Goal: Check status: Check status

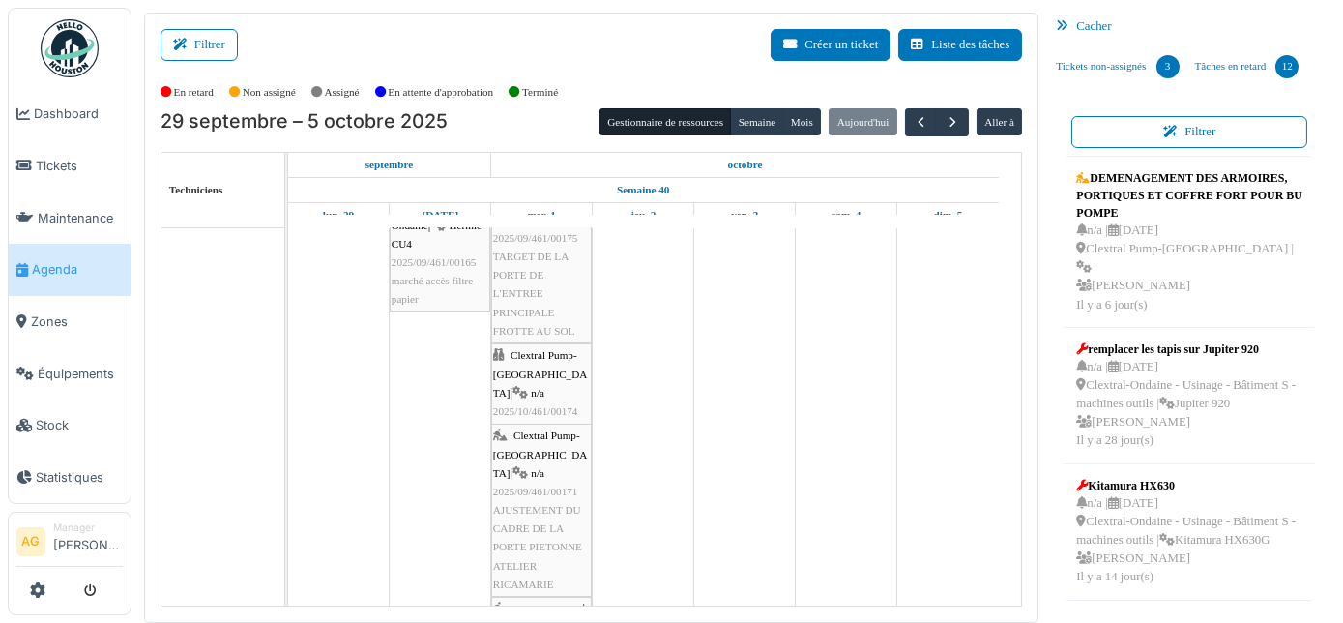
click at [516, 371] on span "Clextral Pump-[GEOGRAPHIC_DATA]" at bounding box center [540, 373] width 95 height 48
click at [555, 405] on span "2025/10/461/00174" at bounding box center [535, 411] width 85 height 12
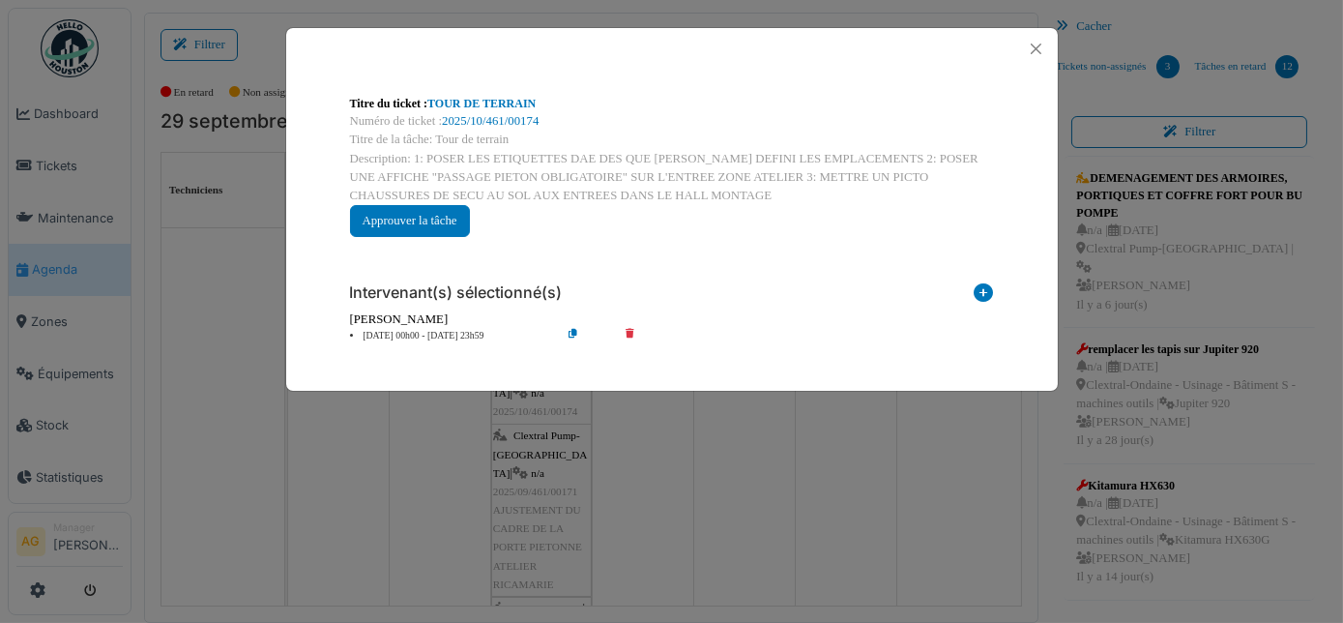
click at [536, 395] on div "**********" at bounding box center [671, 311] width 1343 height 623
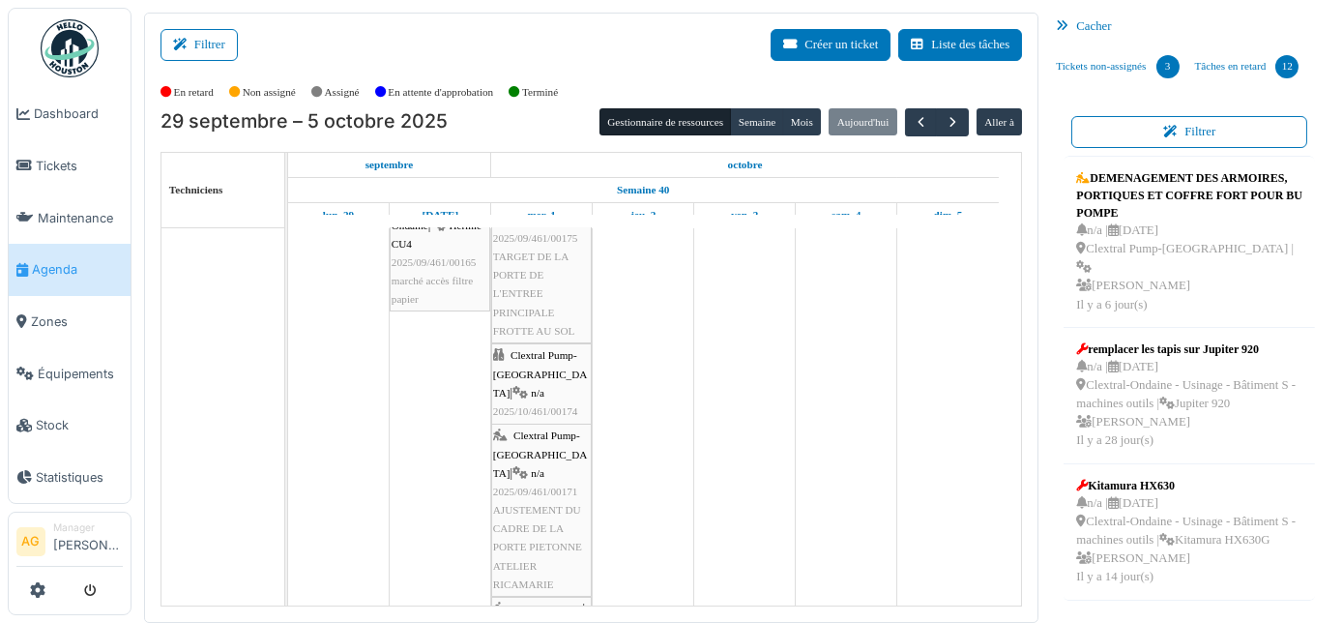
click at [536, 405] on span "2025/10/461/00174" at bounding box center [535, 411] width 85 height 12
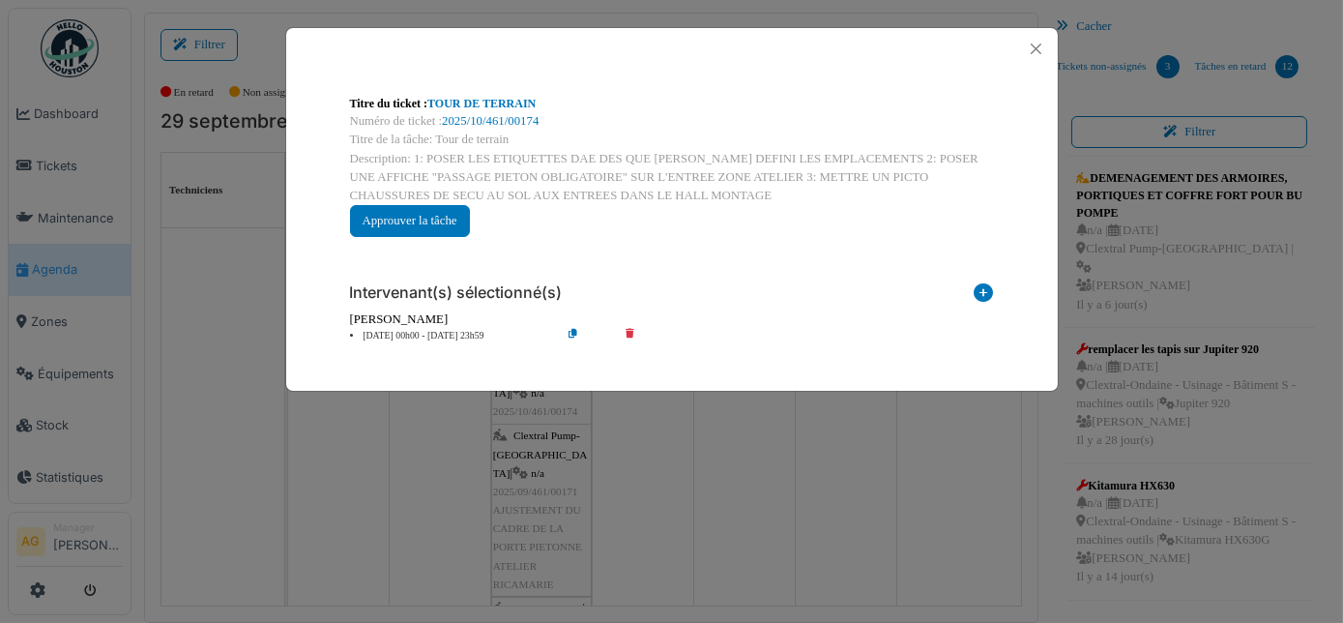
click at [629, 332] on icon at bounding box center [643, 336] width 55 height 15
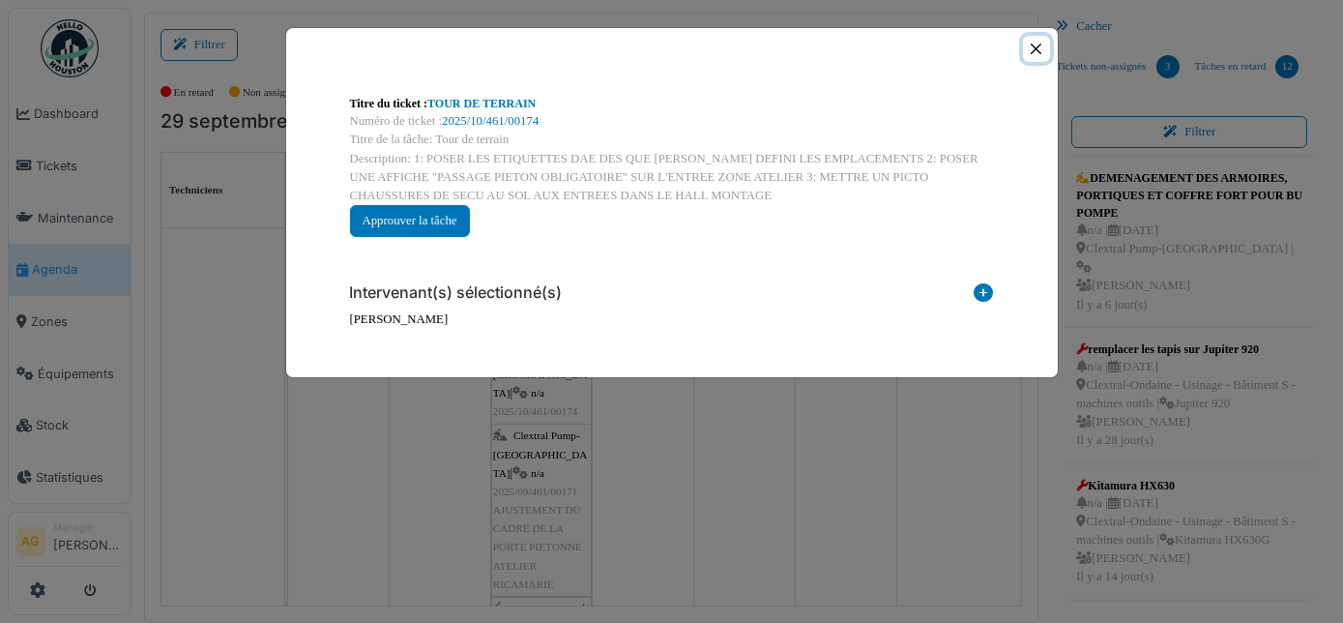
click at [1037, 53] on button "Close" at bounding box center [1036, 49] width 26 height 26
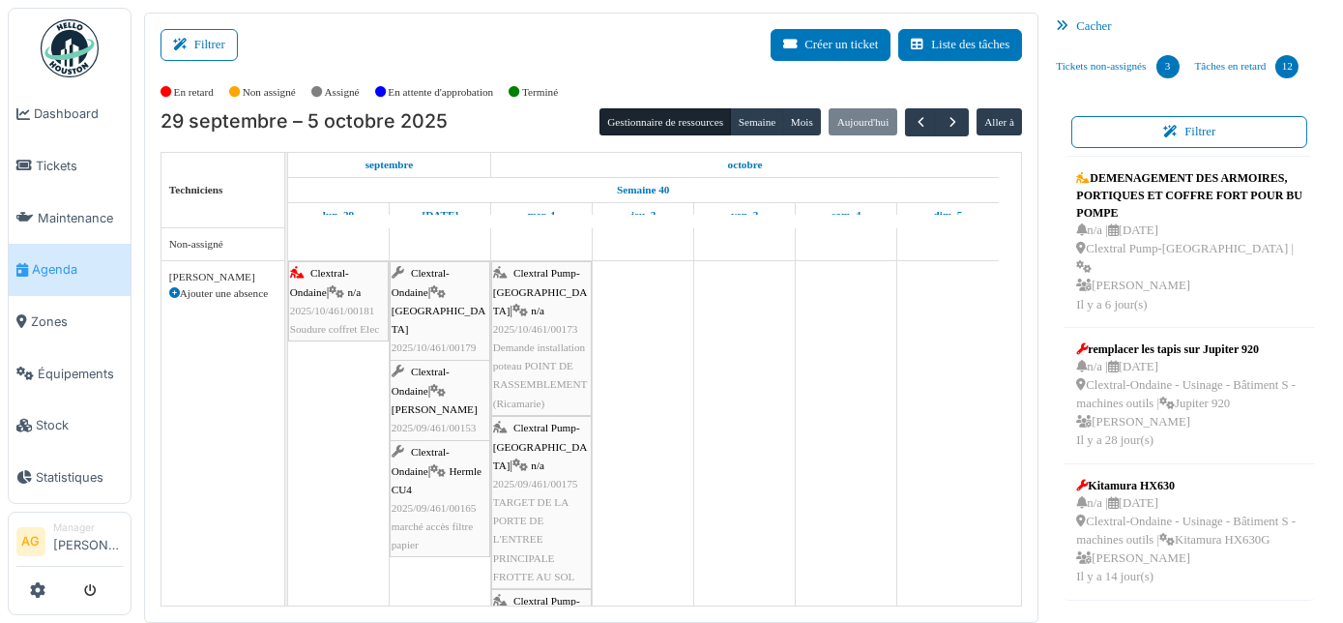
click at [543, 323] on span "2025/10/461/00173" at bounding box center [535, 329] width 85 height 12
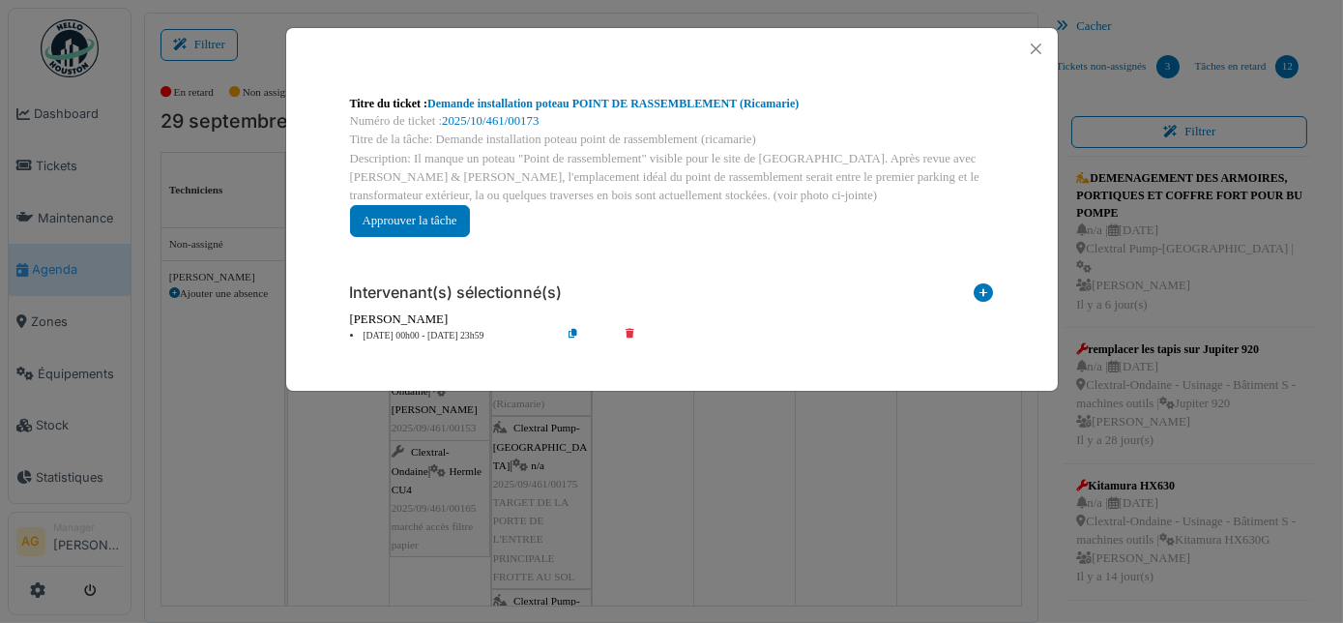
click at [629, 335] on icon at bounding box center [643, 336] width 55 height 15
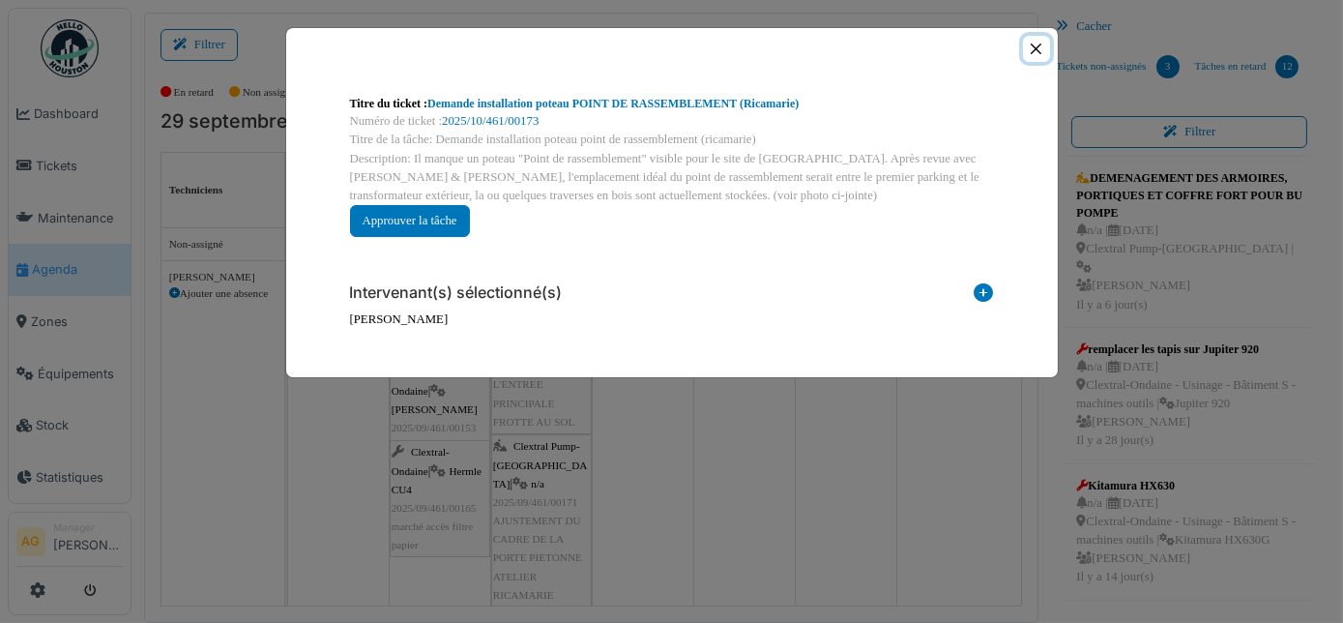
click at [1034, 50] on button "Close" at bounding box center [1036, 49] width 26 height 26
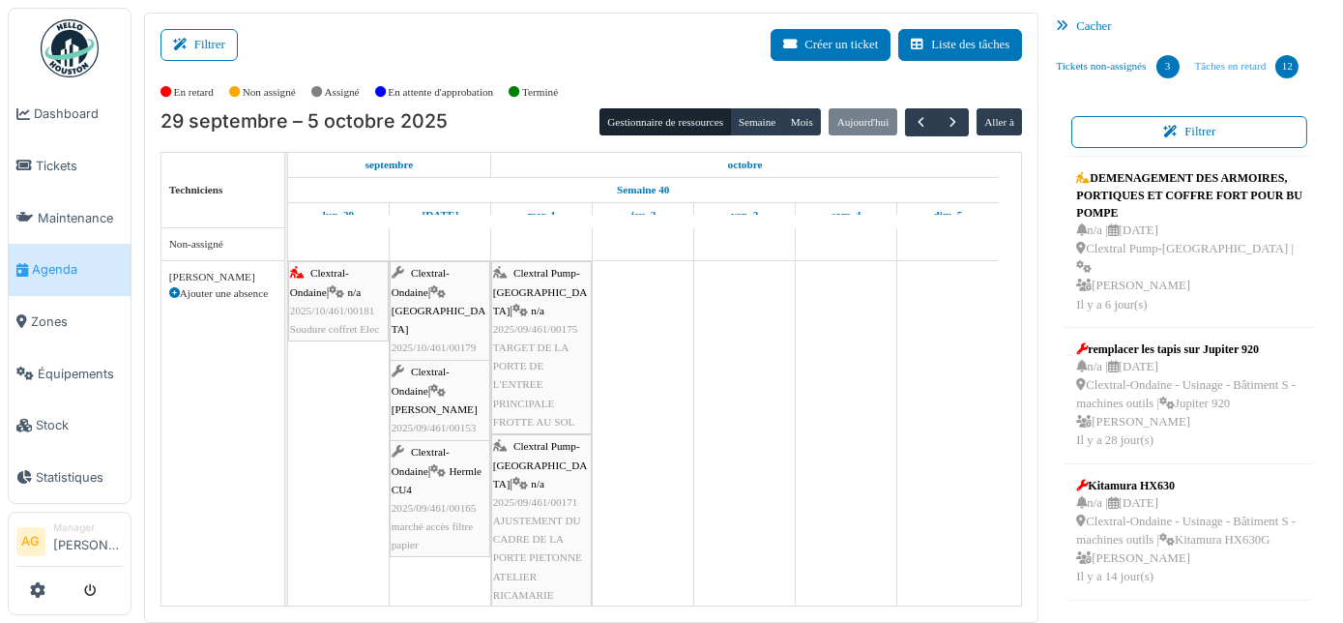
click at [1217, 74] on link "Tâches en retard 12" at bounding box center [1248, 67] width 120 height 52
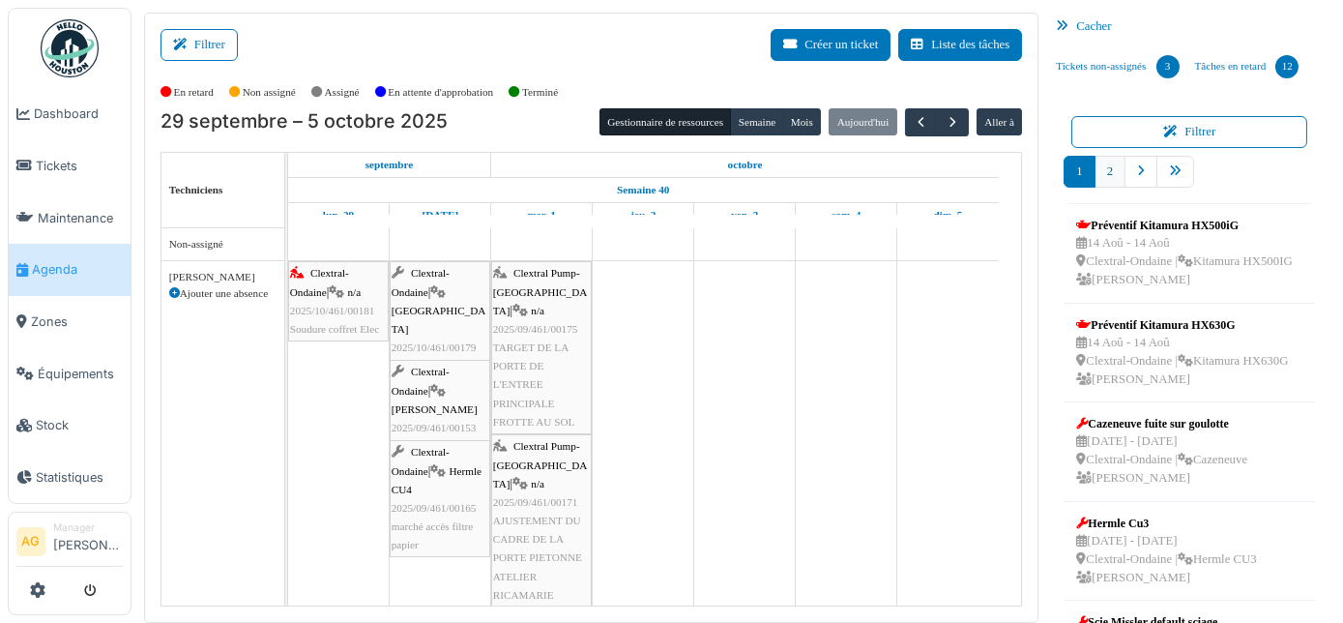
click at [1100, 178] on link "2" at bounding box center [1110, 172] width 31 height 32
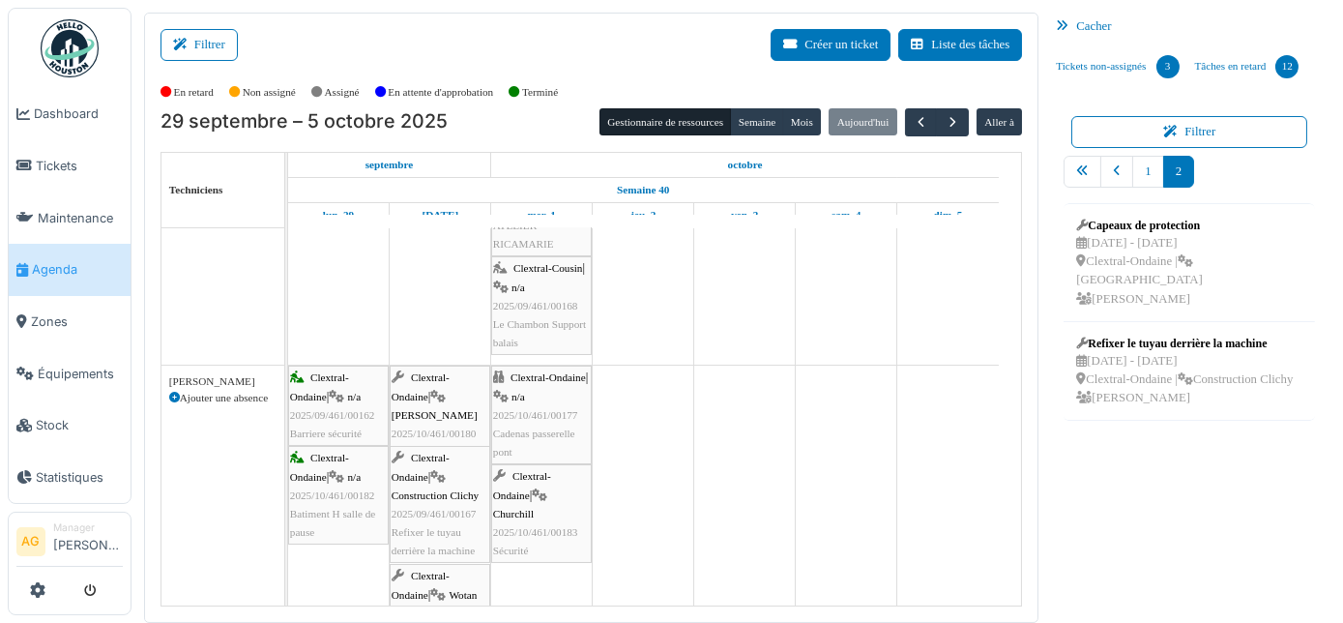
scroll to position [351, 0]
click at [763, 257] on td at bounding box center [745, 323] width 102 height 892
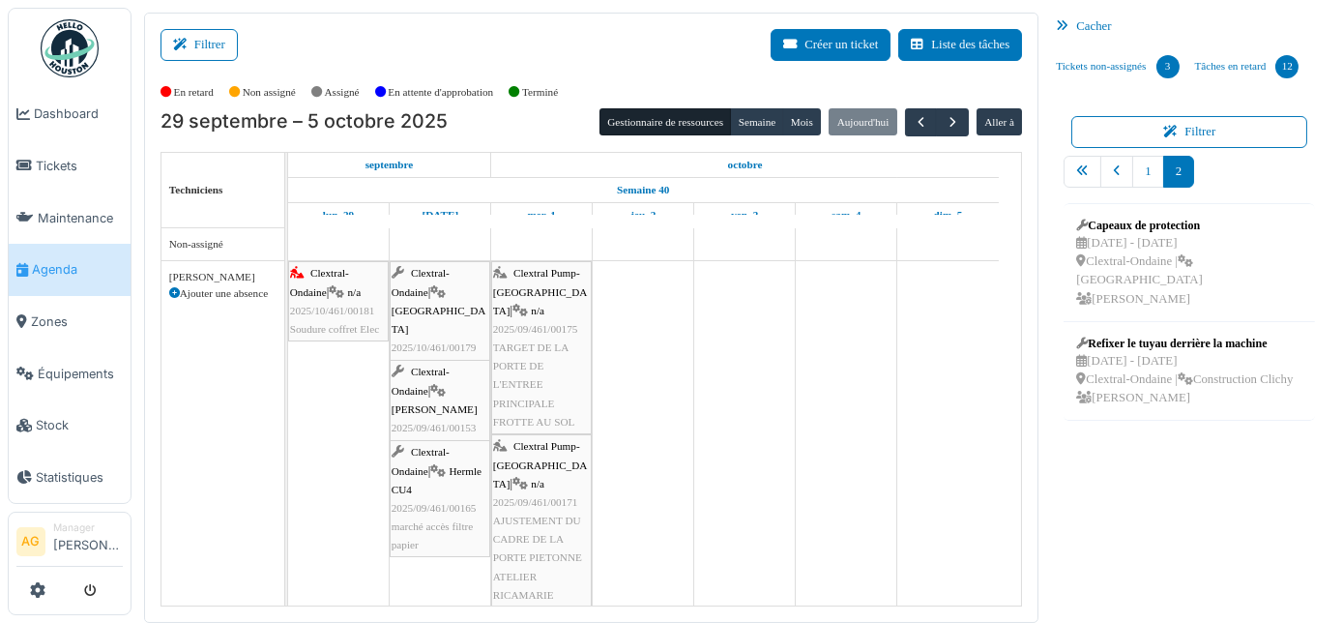
scroll to position [61, 0]
drag, startPoint x: 435, startPoint y: 317, endPoint x: 458, endPoint y: 320, distance: 23.4
click at [288, 320] on div "Clextral-Ondaine | n/a 2025/10/461/00181 Soudure coffret Elec Clextral-Ondaine …" at bounding box center [288, 488] width 0 height 455
